Goal: Task Accomplishment & Management: Complete application form

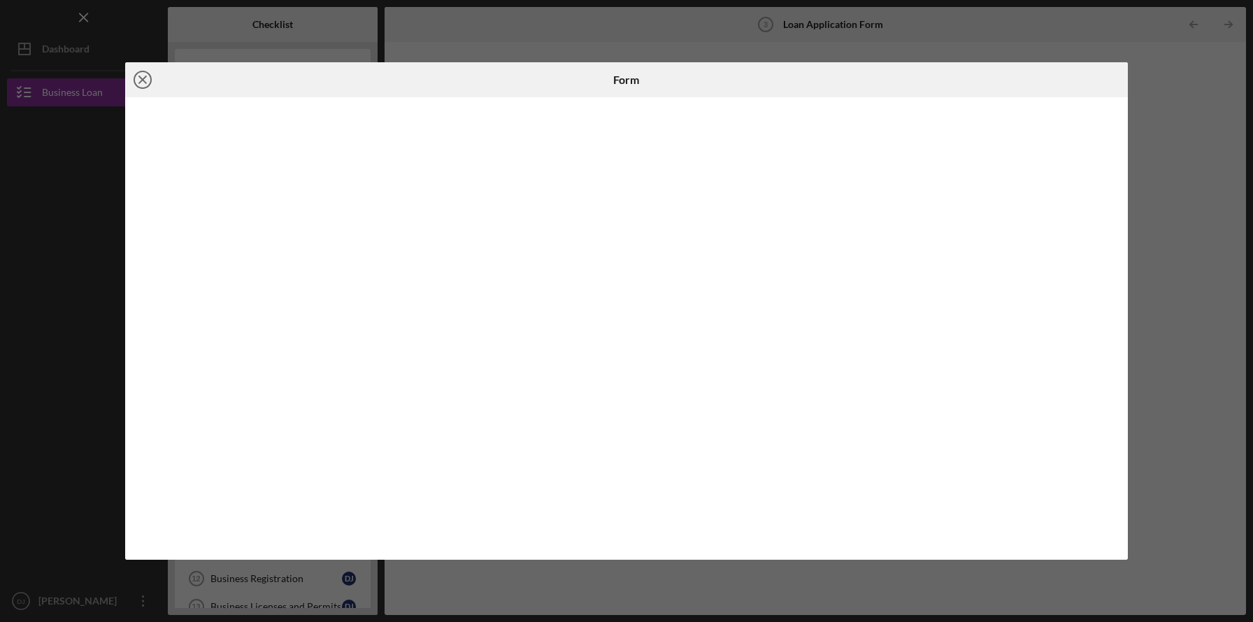
click at [141, 86] on icon "Icon/Close" at bounding box center [142, 79] width 35 height 35
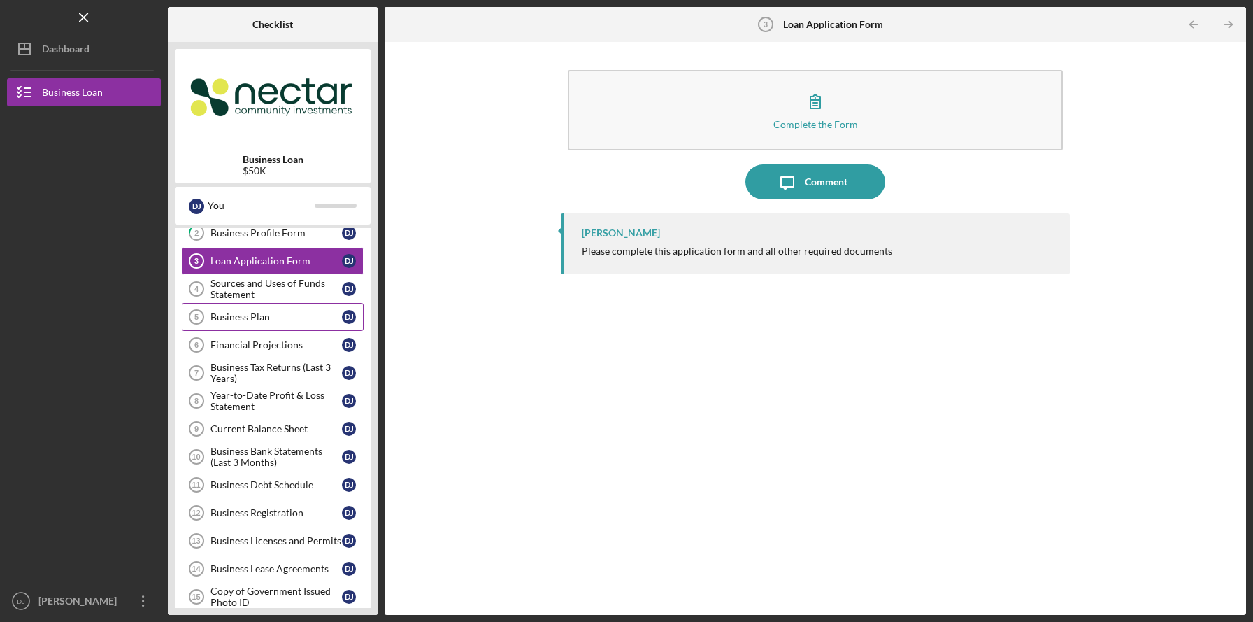
scroll to position [72, 0]
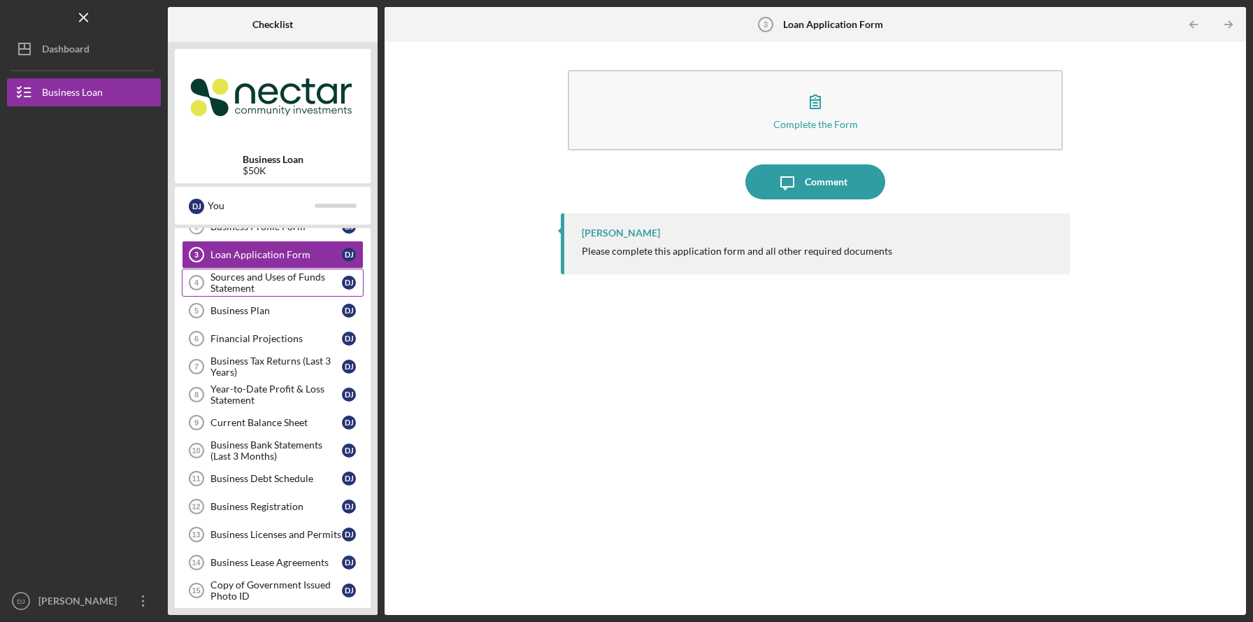
click at [282, 287] on div "Sources and Uses of Funds Statement" at bounding box center [275, 282] width 131 height 22
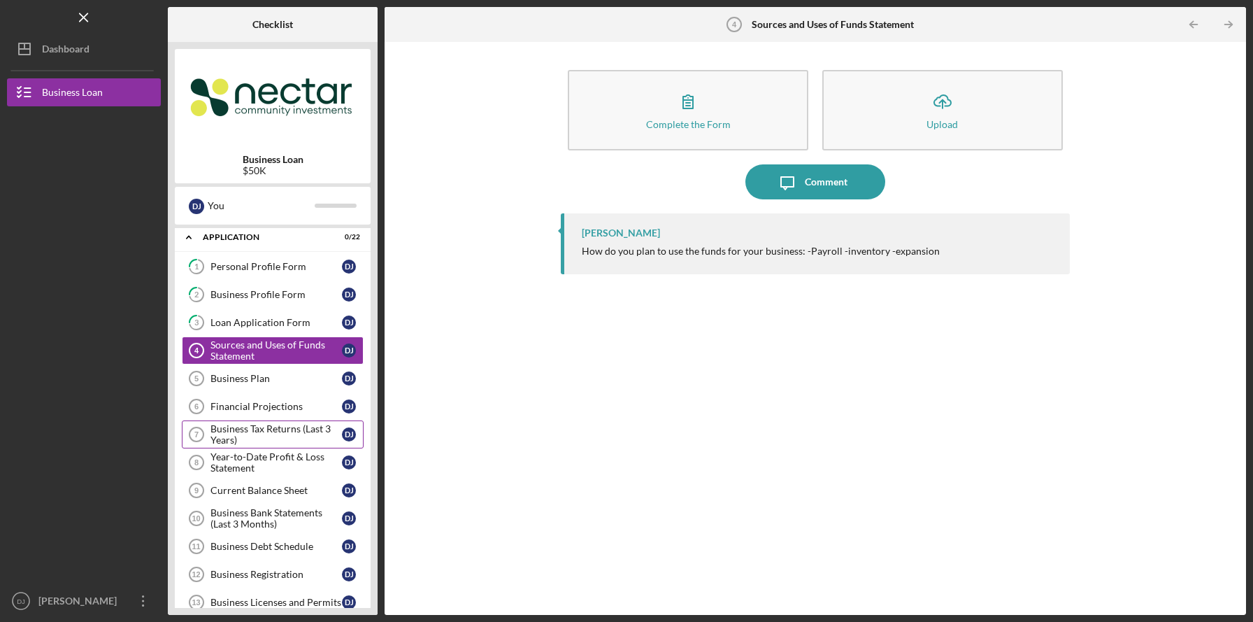
scroll to position [1, 0]
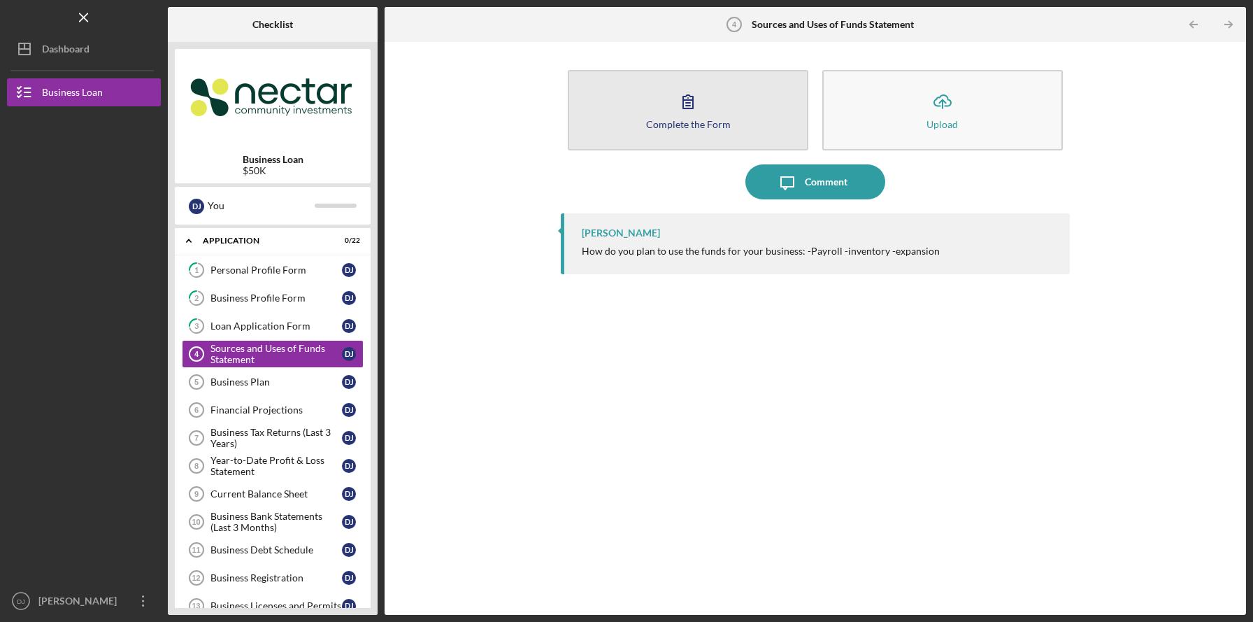
click at [717, 123] on div "Complete the Form" at bounding box center [688, 124] width 85 height 10
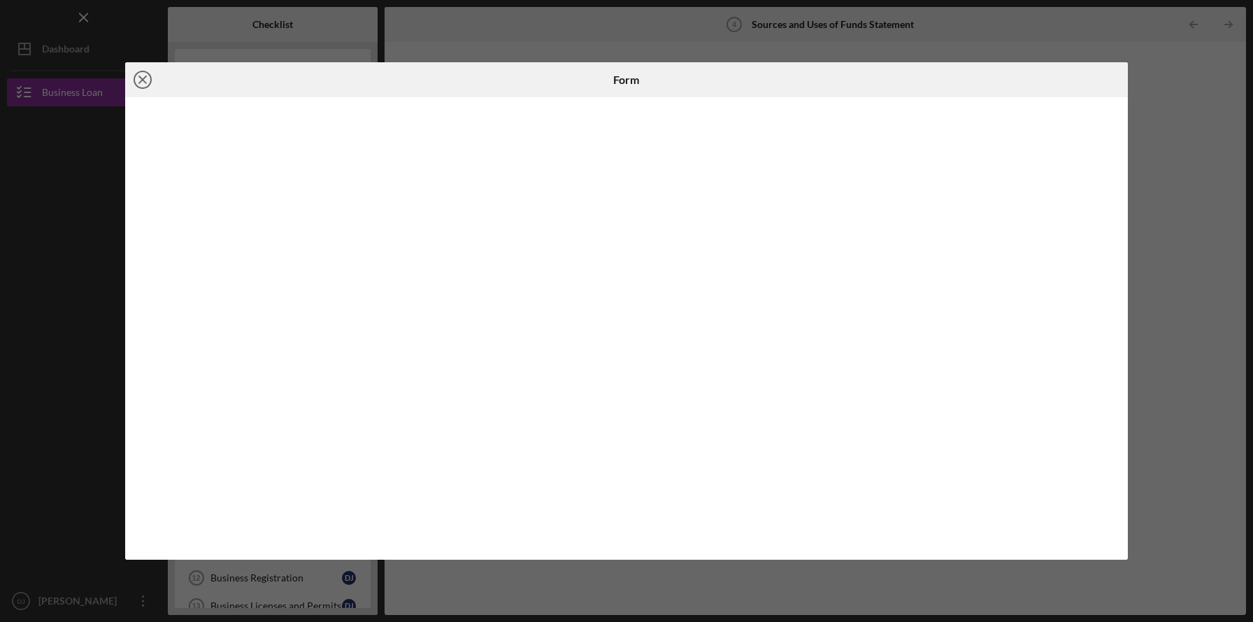
click at [149, 78] on icon "Icon/Close" at bounding box center [142, 79] width 35 height 35
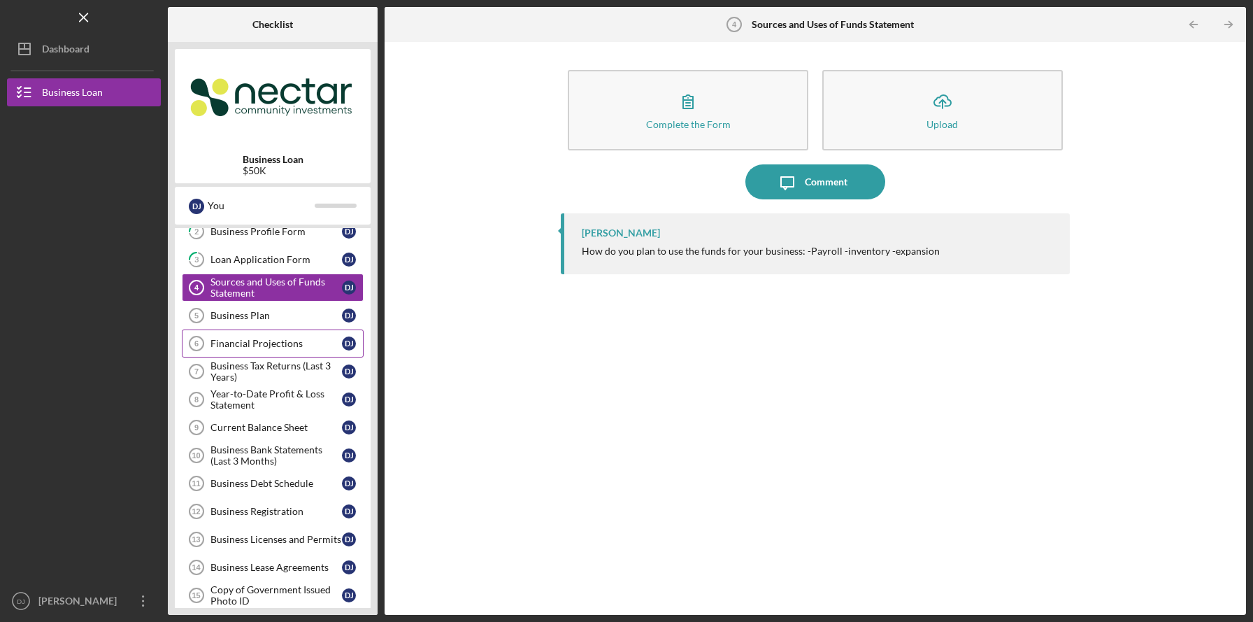
scroll to position [72, 0]
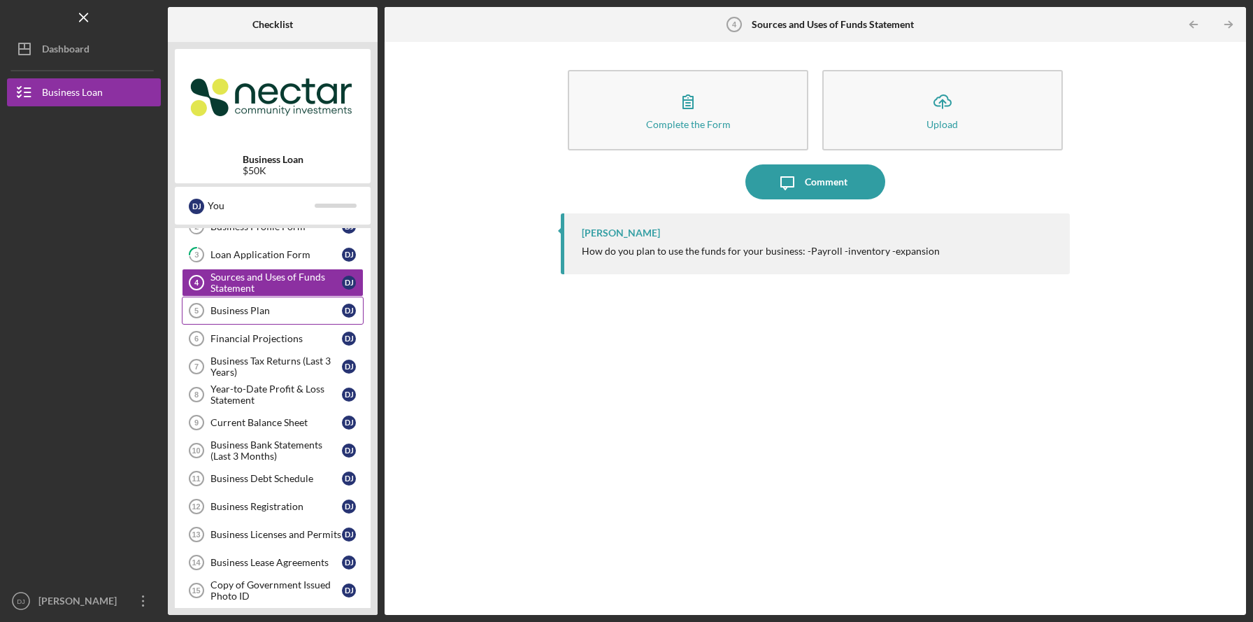
click at [294, 313] on div "Business Plan" at bounding box center [275, 310] width 131 height 11
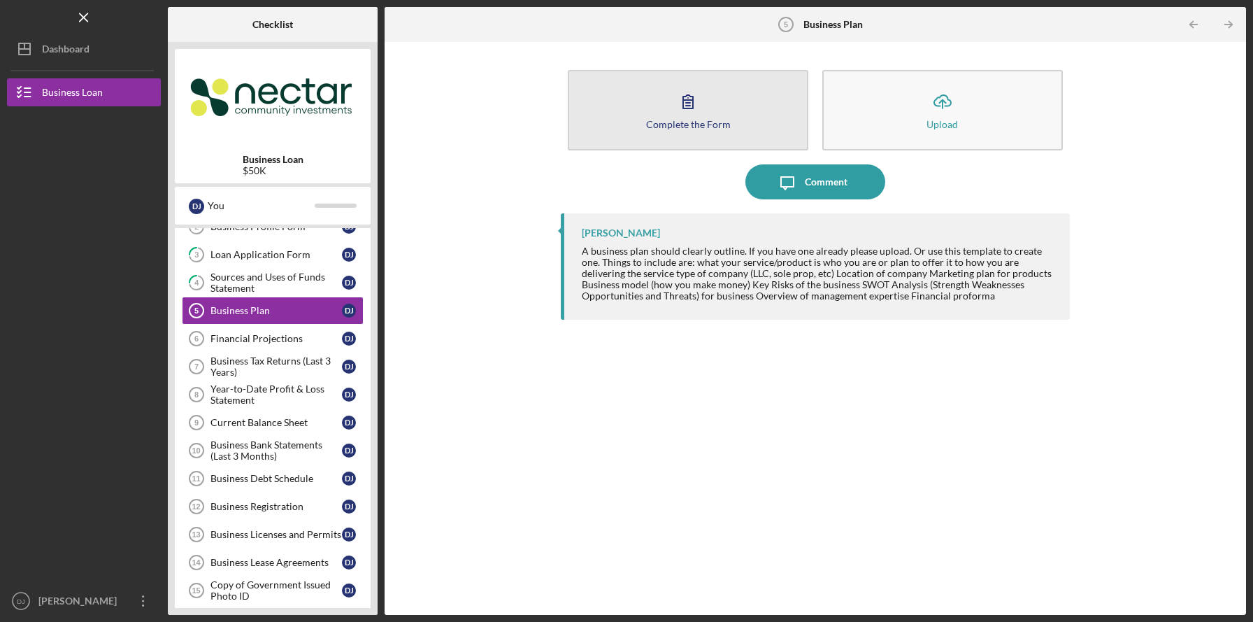
click at [733, 115] on button "Complete the Form Form" at bounding box center [688, 110] width 241 height 80
click at [722, 120] on div "Complete the Form" at bounding box center [688, 124] width 85 height 10
